Goal: Task Accomplishment & Management: Use online tool/utility

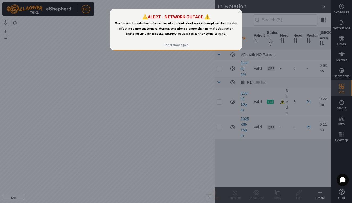
click at [239, 12] on icon "Close Preview" at bounding box center [239, 12] width 2 height 2
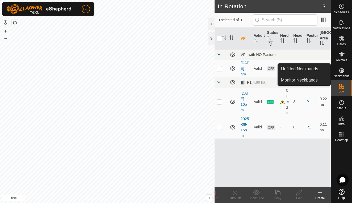
click at [321, 194] on icon at bounding box center [320, 192] width 6 height 6
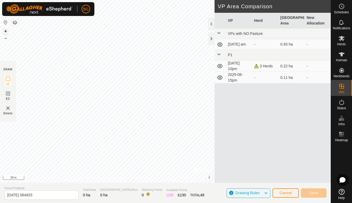
click at [6, 31] on button "+" at bounding box center [5, 31] width 6 height 6
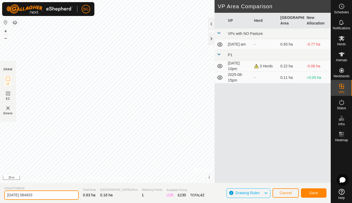
click at [50, 195] on input "[DATE] 084933" at bounding box center [41, 194] width 74 height 9
type input "[DATE] 9am"
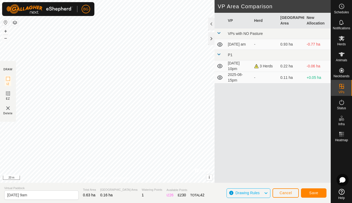
click at [312, 194] on span "Save" at bounding box center [313, 192] width 9 height 4
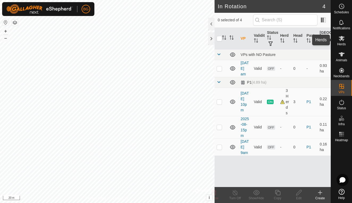
click at [342, 40] on icon at bounding box center [342, 38] width 6 height 5
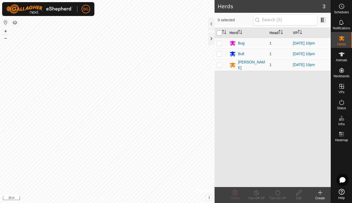
click at [220, 32] on input "checkbox" at bounding box center [219, 32] width 5 height 5
checkbox input "true"
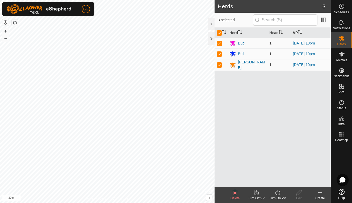
click at [257, 194] on icon at bounding box center [256, 192] width 5 height 5
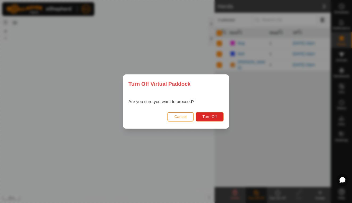
click at [181, 117] on span "Cancel" at bounding box center [180, 116] width 12 height 4
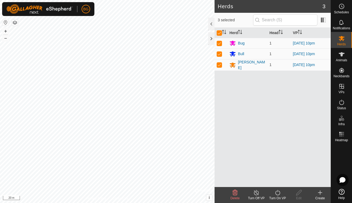
click at [279, 195] on icon at bounding box center [277, 192] width 5 height 5
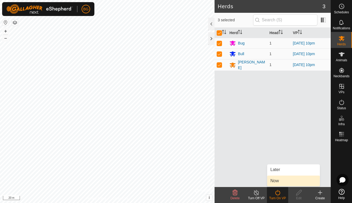
click at [278, 183] on link "Now" at bounding box center [293, 180] width 53 height 11
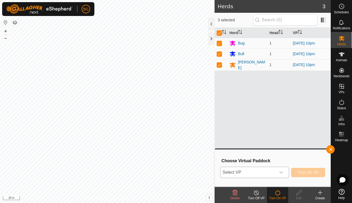
click at [284, 170] on div "dropdown trigger" at bounding box center [281, 172] width 11 height 11
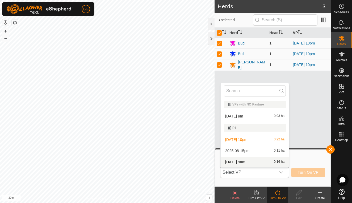
click at [263, 161] on li "[DATE] 9am 0.16 ha" at bounding box center [255, 161] width 68 height 11
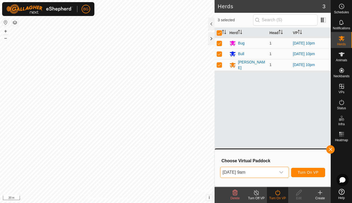
click at [314, 173] on span "Turn On VP" at bounding box center [308, 172] width 21 height 4
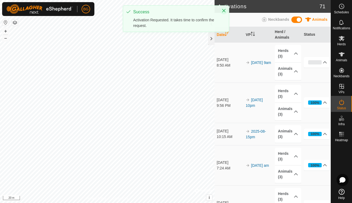
click at [223, 10] on icon "Close" at bounding box center [223, 10] width 3 height 3
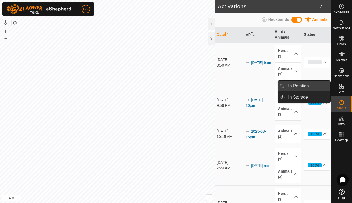
click at [318, 89] on link "In Rotation" at bounding box center [307, 86] width 45 height 11
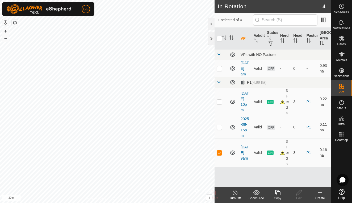
click at [220, 129] on p-checkbox at bounding box center [219, 127] width 5 height 4
checkbox input "true"
click at [220, 154] on p-checkbox at bounding box center [219, 152] width 5 height 4
checkbox input "false"
click at [219, 70] on p-checkbox at bounding box center [219, 68] width 5 height 4
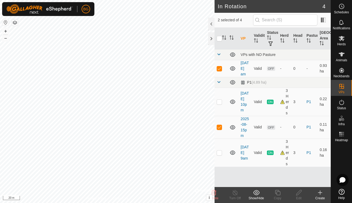
click at [216, 195] on icon at bounding box center [214, 192] width 6 height 6
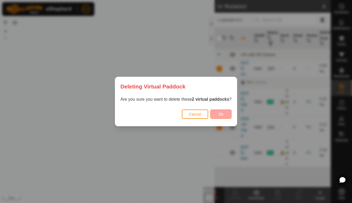
click at [225, 115] on button "Ok" at bounding box center [220, 113] width 21 height 9
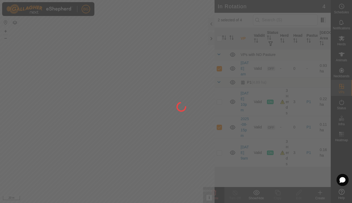
checkbox input "false"
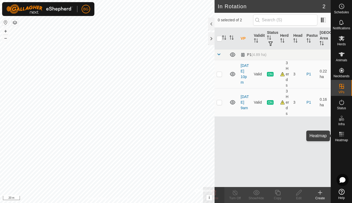
click at [341, 133] on rect at bounding box center [341, 133] width 1 height 1
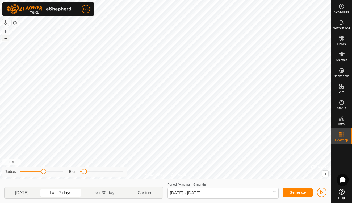
click at [6, 38] on button "–" at bounding box center [5, 38] width 6 height 6
click at [32, 194] on p-togglebutton "[DATE]" at bounding box center [22, 192] width 35 height 11
click at [274, 195] on icon at bounding box center [273, 193] width 3 height 4
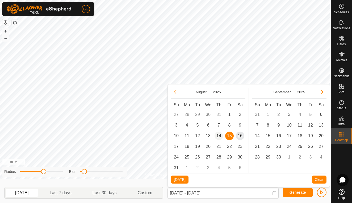
click at [218, 135] on span "14" at bounding box center [219, 135] width 9 height 9
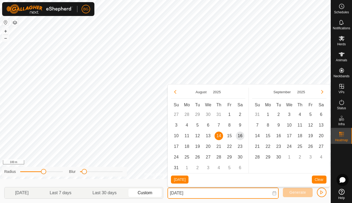
click at [266, 196] on input "[DATE]" at bounding box center [222, 192] width 111 height 11
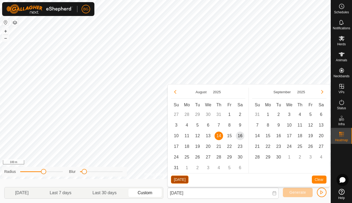
click at [181, 177] on button "[DATE]" at bounding box center [180, 179] width 18 height 8
type input "[DATE] - [DATE]"
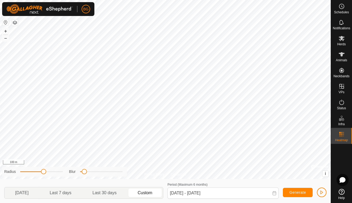
click at [298, 194] on span "Generate" at bounding box center [297, 192] width 16 height 4
click at [323, 194] on span "button" at bounding box center [322, 192] width 4 height 4
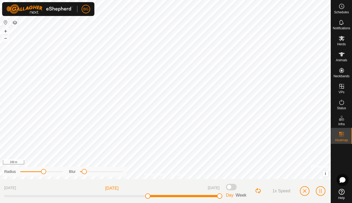
click at [242, 195] on span "Week" at bounding box center [241, 194] width 11 height 5
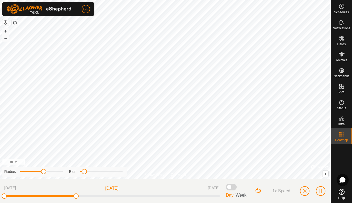
click at [306, 191] on span "button" at bounding box center [305, 190] width 4 height 4
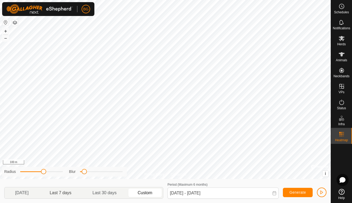
click at [63, 192] on p-togglebutton "Last 7 days" at bounding box center [60, 192] width 43 height 11
type input "[DATE] - [DATE]"
click at [323, 194] on span "button" at bounding box center [322, 192] width 4 height 4
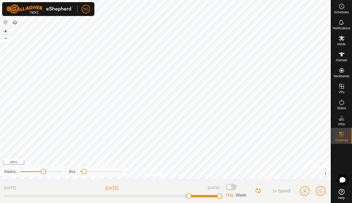
click at [6, 32] on button "+" at bounding box center [5, 31] width 6 height 6
click at [304, 191] on span "button" at bounding box center [305, 190] width 4 height 4
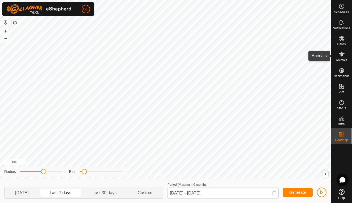
click at [343, 58] on span "Animals" at bounding box center [341, 59] width 11 height 3
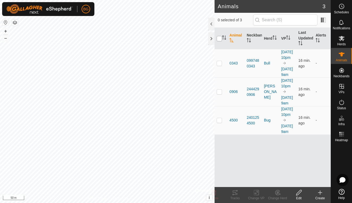
click at [220, 38] on input "checkbox" at bounding box center [219, 38] width 5 height 5
checkbox input "true"
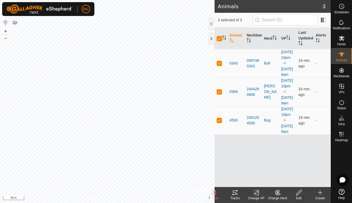
click at [234, 196] on div "Tracks" at bounding box center [234, 197] width 21 height 5
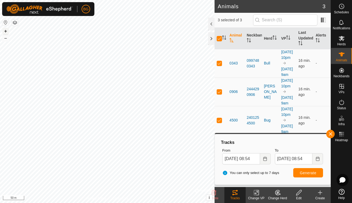
click at [5, 33] on button "+" at bounding box center [5, 31] width 6 height 6
click at [219, 71] on td at bounding box center [221, 63] width 13 height 28
checkbox input "false"
click at [308, 173] on span "Generate" at bounding box center [308, 172] width 16 height 4
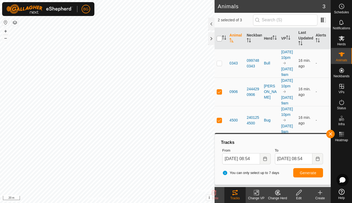
click at [219, 39] on input "checkbox" at bounding box center [219, 38] width 5 height 5
checkbox input "true"
click at [314, 175] on button "Generate" at bounding box center [308, 172] width 30 height 9
